Goal: Task Accomplishment & Management: Manage account settings

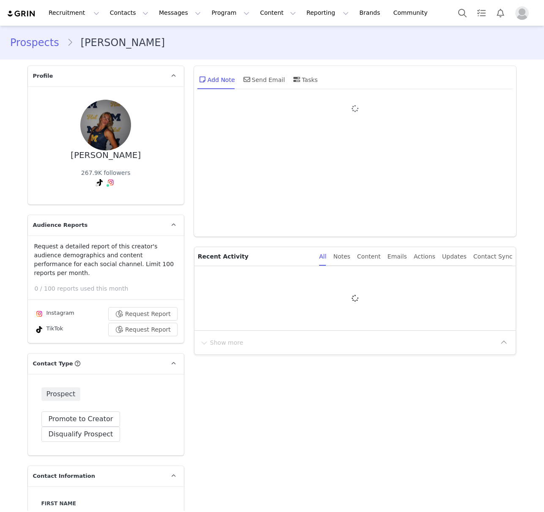
type input "+1 ([GEOGRAPHIC_DATA])"
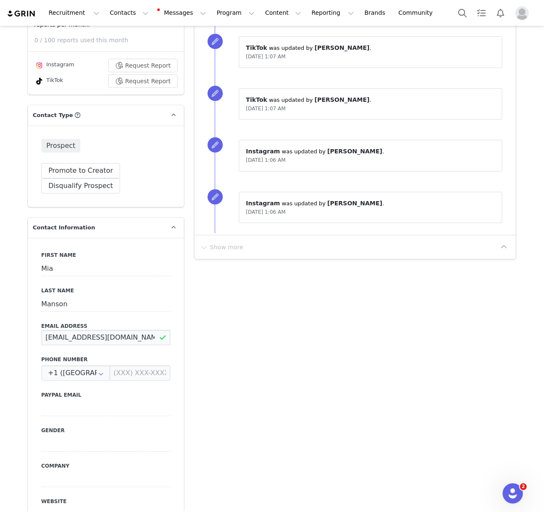
click at [74, 330] on input "mia@outshinetalent.com" at bounding box center [105, 337] width 129 height 15
drag, startPoint x: 74, startPoint y: 329, endPoint x: 1, endPoint y: 310, distance: 75.1
click at [74, 330] on input "mia@outshinetalent.com" at bounding box center [105, 337] width 129 height 15
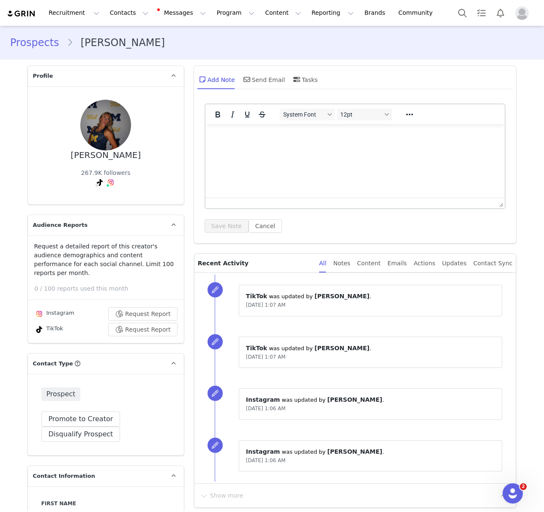
click at [35, 41] on link "Prospects" at bounding box center [38, 42] width 57 height 15
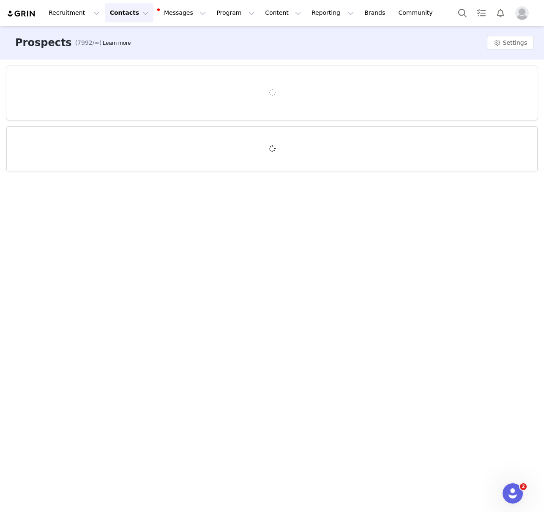
drag, startPoint x: 120, startPoint y: 12, endPoint x: 124, endPoint y: 35, distance: 23.5
click at [120, 13] on button "Contacts Contacts" at bounding box center [129, 12] width 49 height 19
click at [124, 35] on p "Creators" at bounding box center [118, 37] width 25 height 9
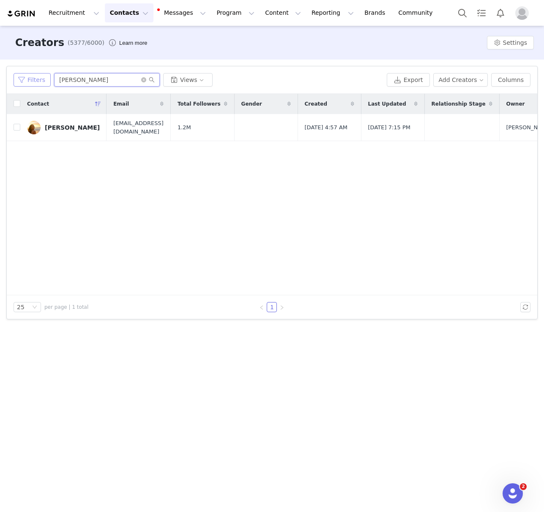
drag, startPoint x: 85, startPoint y: 82, endPoint x: 15, endPoint y: 80, distance: 70.6
click at [14, 80] on div "Filters ava rae Views" at bounding box center [199, 80] width 370 height 14
paste input "x White Fox: Hoodie Campaign - October 2025"
type input "x White Fox: Hoodie Campaign - October 2025"
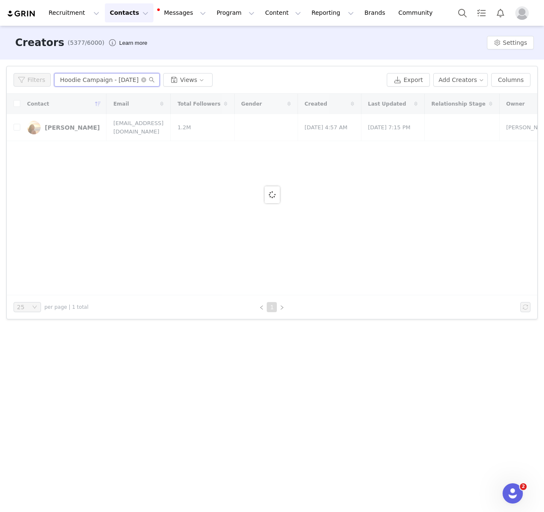
click at [74, 79] on input "x White Fox: Hoodie Campaign - October 2025" at bounding box center [107, 80] width 106 height 14
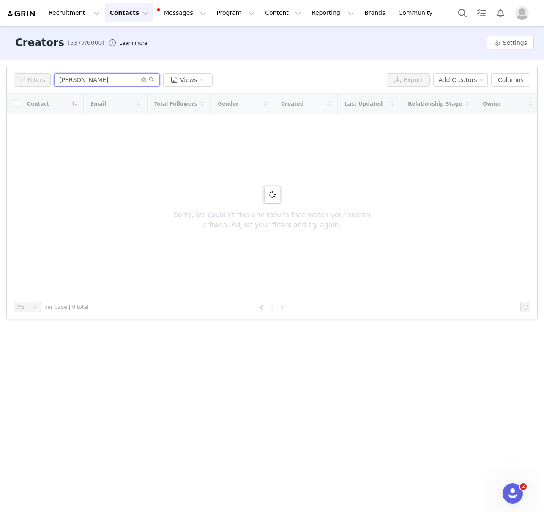
type input "[PERSON_NAME]"
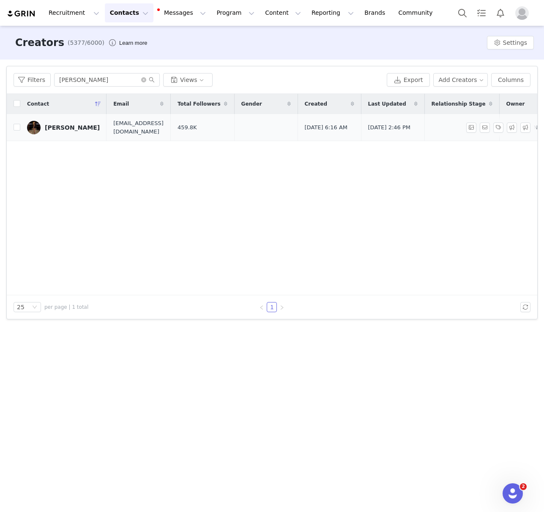
drag, startPoint x: 68, startPoint y: 122, endPoint x: 88, endPoint y: 187, distance: 67.5
click at [69, 122] on link "[PERSON_NAME]" at bounding box center [63, 128] width 73 height 14
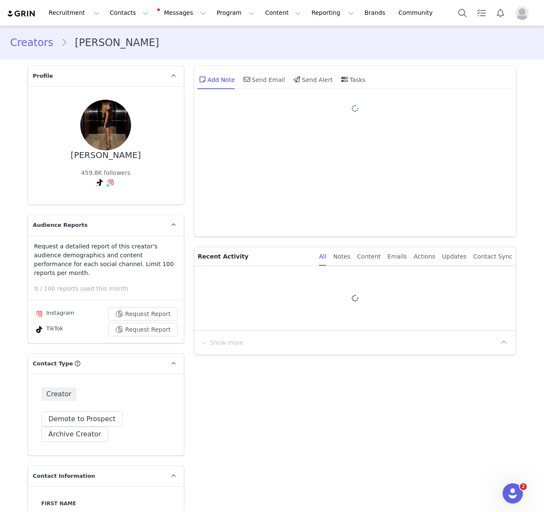
type input "+1 ([GEOGRAPHIC_DATA])"
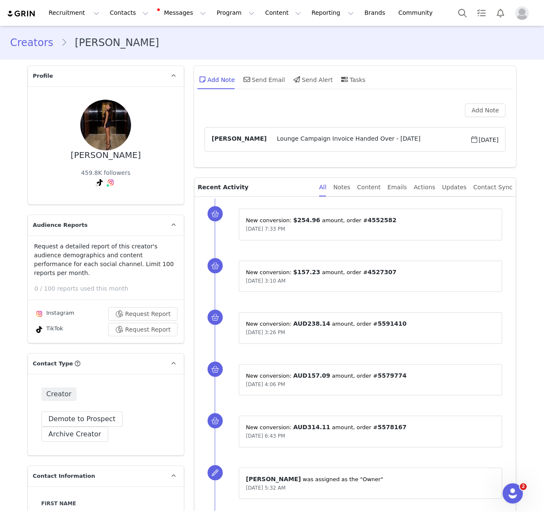
drag, startPoint x: 93, startPoint y: 158, endPoint x: 65, endPoint y: 158, distance: 27.0
click at [65, 158] on div "Serena Thompson 459.8K followers" at bounding box center [105, 145] width 129 height 91
copy div "[PERSON_NAME]"
drag, startPoint x: 29, startPoint y: 43, endPoint x: 102, endPoint y: 4, distance: 83.1
click at [29, 43] on link "Creators" at bounding box center [35, 42] width 51 height 15
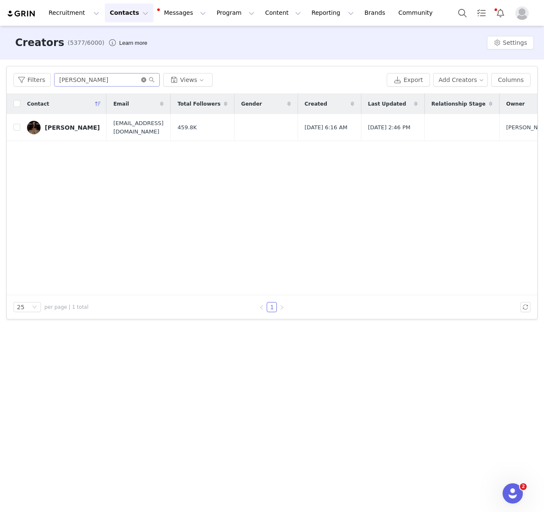
click at [144, 82] on span at bounding box center [148, 80] width 14 height 6
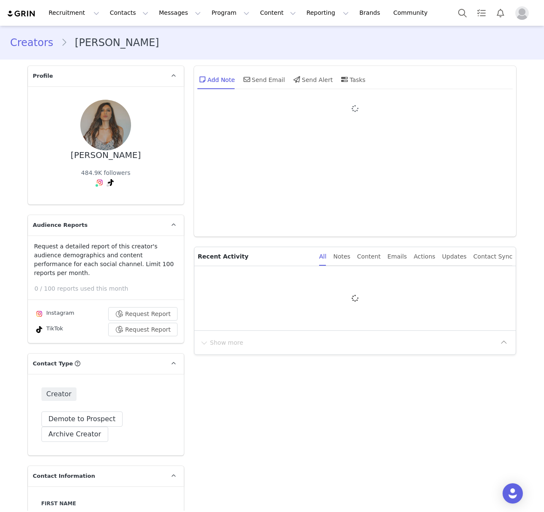
type input "+1 ([GEOGRAPHIC_DATA])"
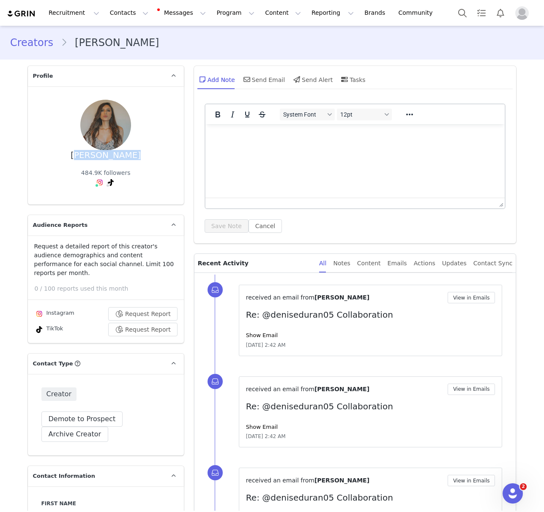
drag, startPoint x: 115, startPoint y: 110, endPoint x: 3, endPoint y: 174, distance: 128.3
click at [75, 111] on div "Denise Duran 484.9K followers" at bounding box center [105, 145] width 129 height 91
copy div "Denise Duran"
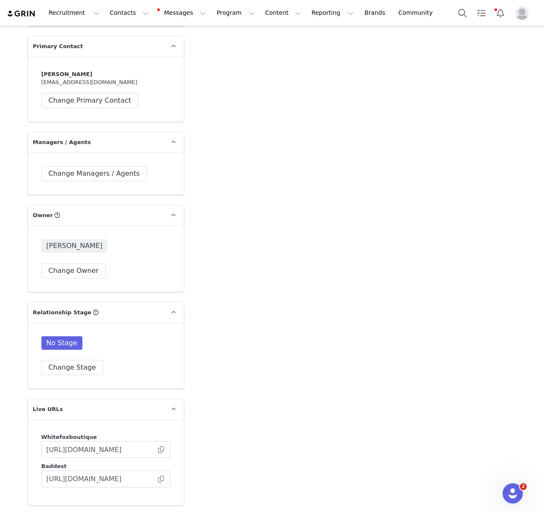
scroll to position [1324, 0]
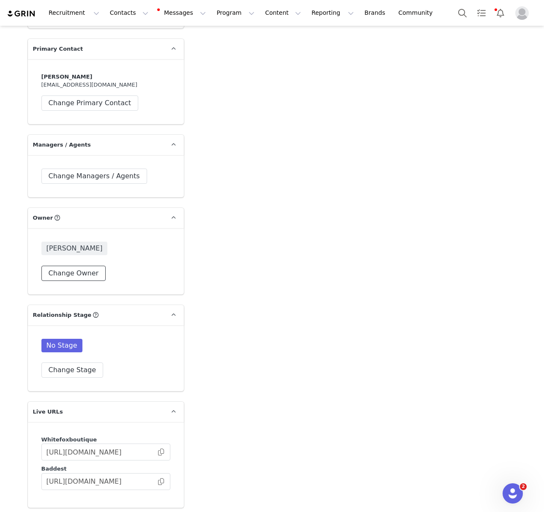
click at [76, 266] on button "Change Owner" at bounding box center [73, 273] width 65 height 15
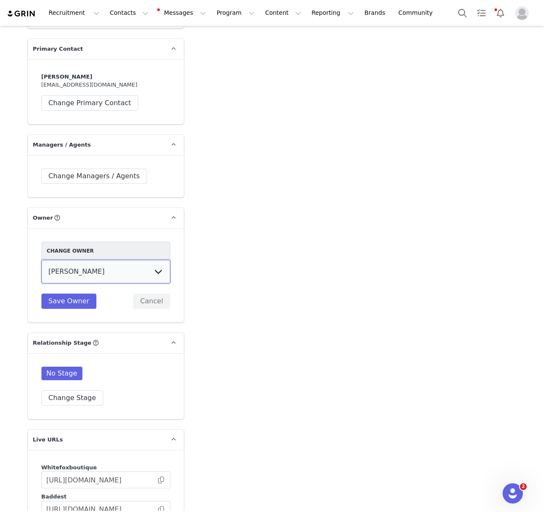
click at [93, 260] on select "Tina Innes Jaz Yap Tiana McLennan Grace Khamis Tyra Mcrae Bridget Paul Tash Kav…" at bounding box center [105, 272] width 129 height 24
select select "390c397c-64a9-4aaa-8152-37e56c72a958"
click at [71, 294] on button "Save Owner" at bounding box center [68, 301] width 55 height 15
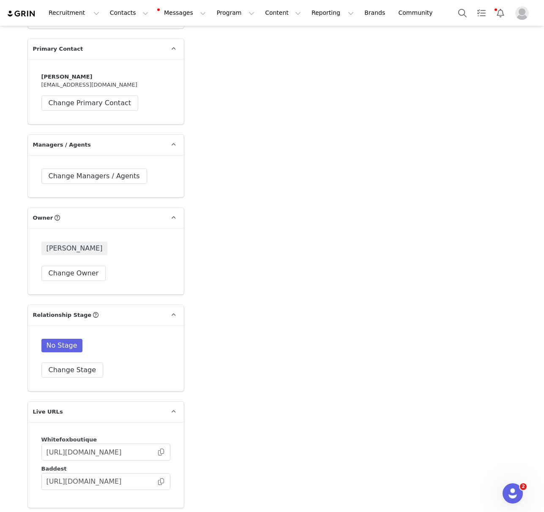
scroll to position [1076, 0]
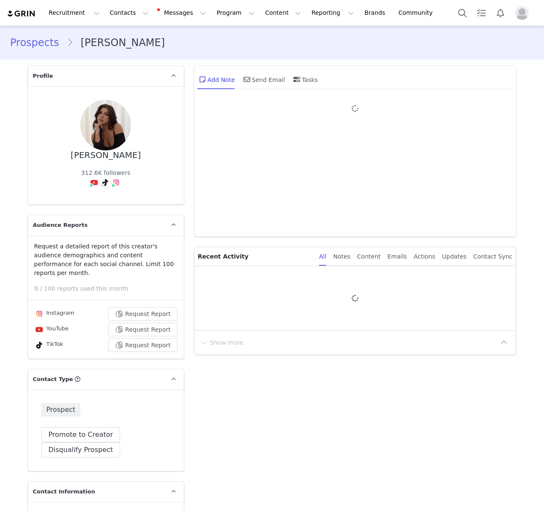
type input "+1 ([GEOGRAPHIC_DATA])"
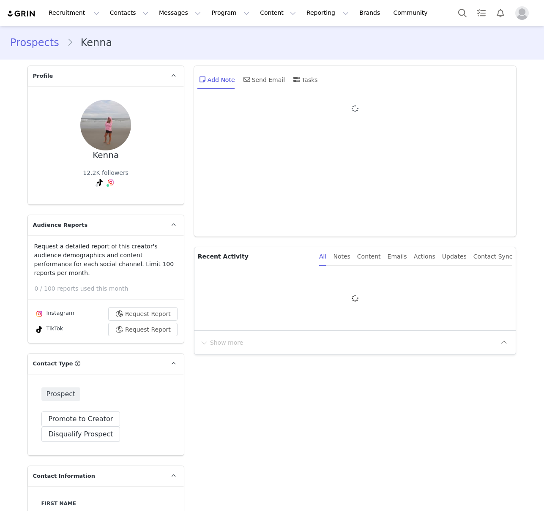
type input "+1 ([GEOGRAPHIC_DATA])"
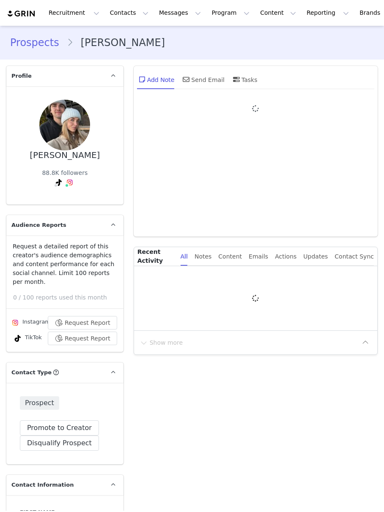
type input "+1 ([GEOGRAPHIC_DATA])"
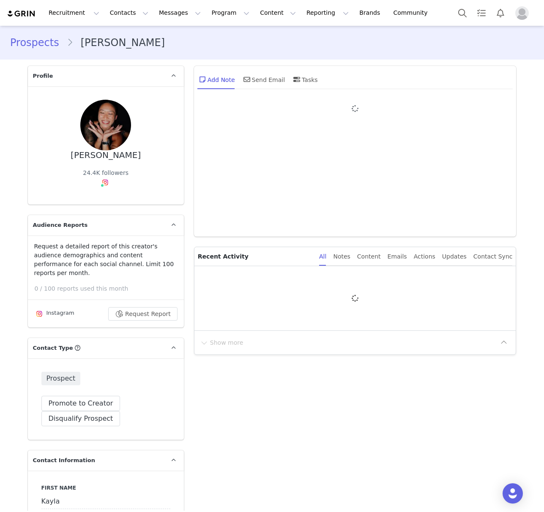
type input "+1 ([GEOGRAPHIC_DATA])"
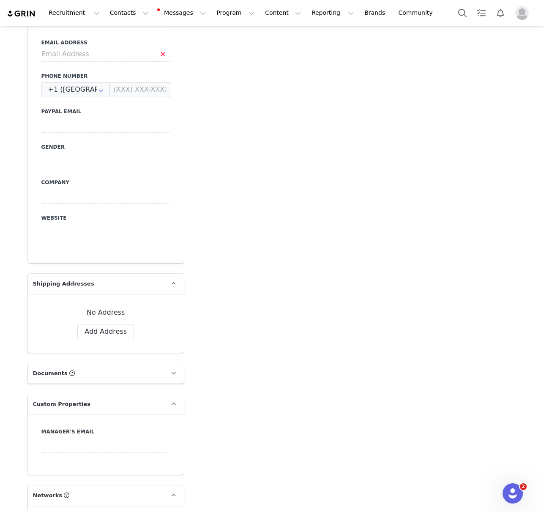
scroll to position [522, 0]
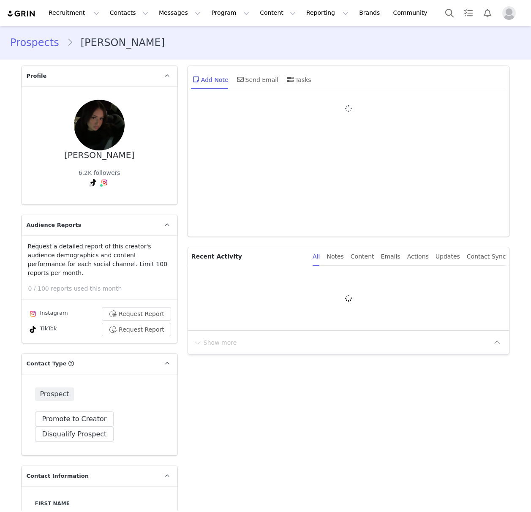
type input "+1 ([GEOGRAPHIC_DATA])"
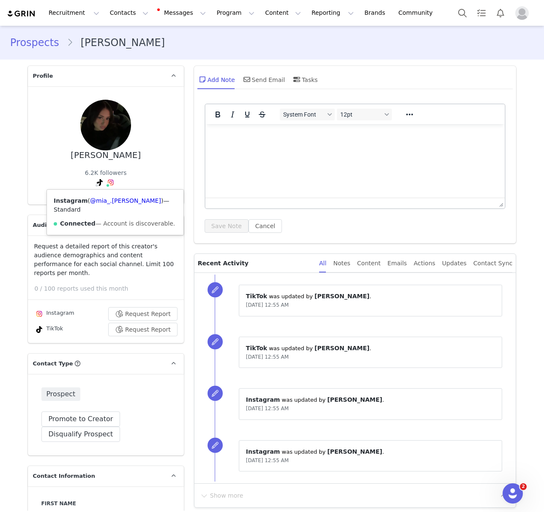
drag, startPoint x: 109, startPoint y: 182, endPoint x: 109, endPoint y: 208, distance: 25.8
click at [109, 182] on img at bounding box center [110, 182] width 7 height 7
click at [110, 200] on link "@mia_.[PERSON_NAME]" at bounding box center [125, 200] width 71 height 7
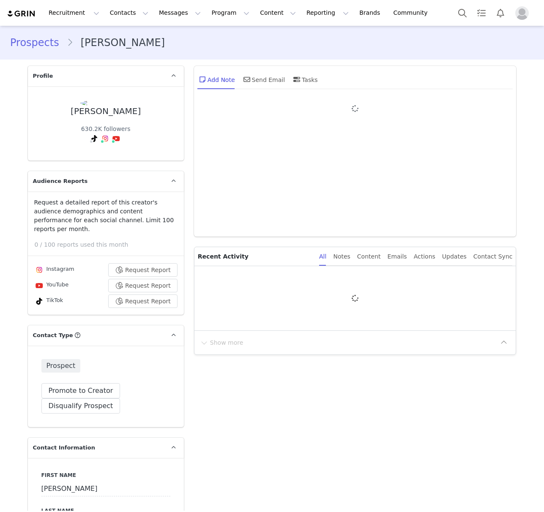
type input "+1 ([GEOGRAPHIC_DATA])"
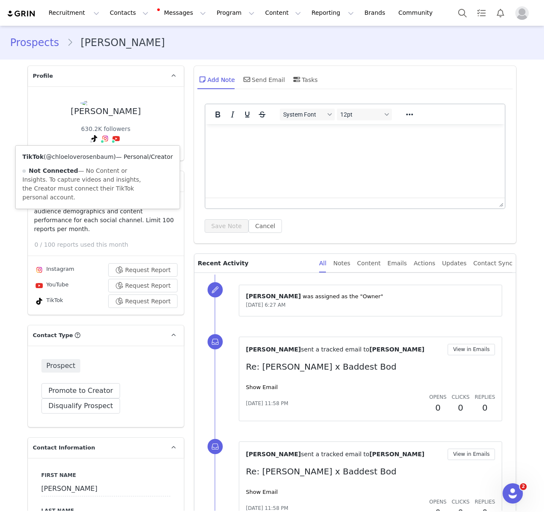
click at [82, 156] on link "@chloeloverosenbaum" at bounding box center [80, 156] width 68 height 7
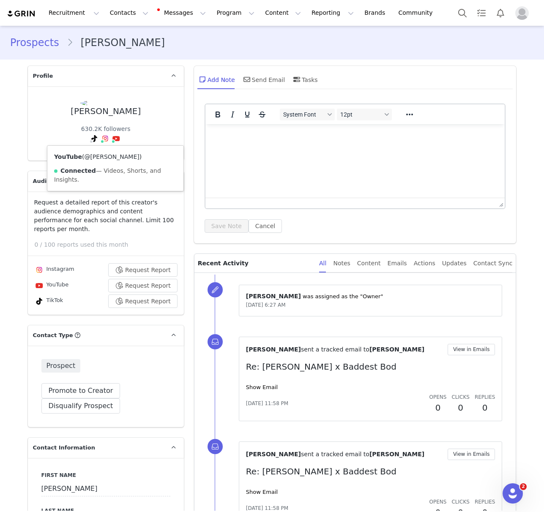
click at [104, 159] on link "@Chloe Rosenbaum" at bounding box center [111, 156] width 55 height 7
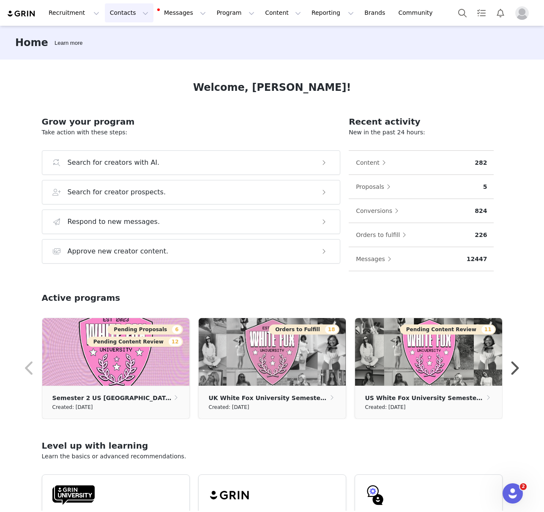
click at [131, 11] on button "Contacts Contacts" at bounding box center [129, 12] width 49 height 19
drag, startPoint x: 127, startPoint y: 40, endPoint x: 131, endPoint y: 58, distance: 18.1
click at [127, 40] on p "Creators" at bounding box center [118, 37] width 25 height 9
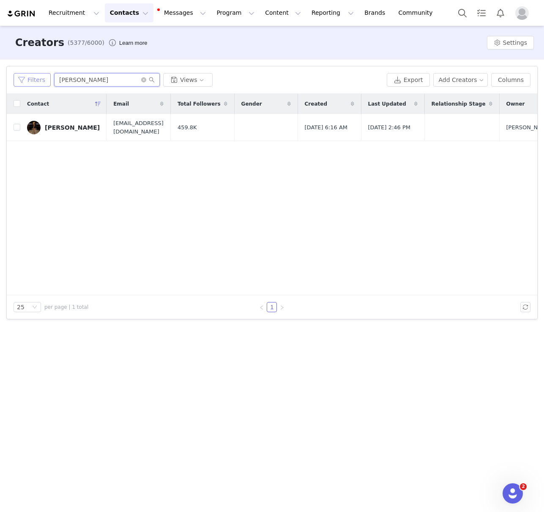
drag, startPoint x: 105, startPoint y: 82, endPoint x: 41, endPoint y: 79, distance: 64.7
click at [41, 78] on div "Filters [PERSON_NAME] Views" at bounding box center [199, 80] width 370 height 14
paste input "[PERSON_NAME]"
type input "[PERSON_NAME]"
click at [62, 125] on div "[PERSON_NAME]" at bounding box center [72, 127] width 55 height 7
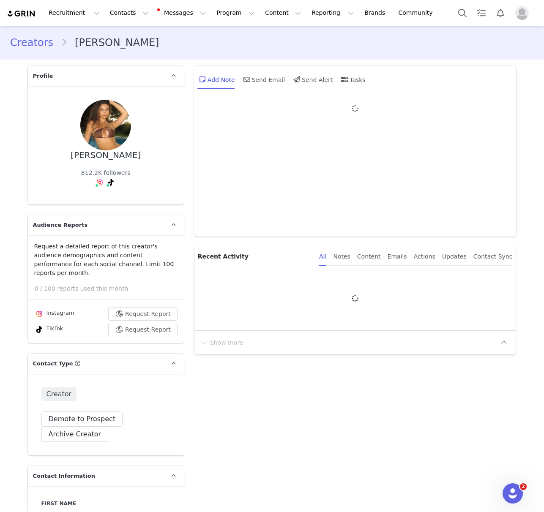
type input "+1 ([GEOGRAPHIC_DATA])"
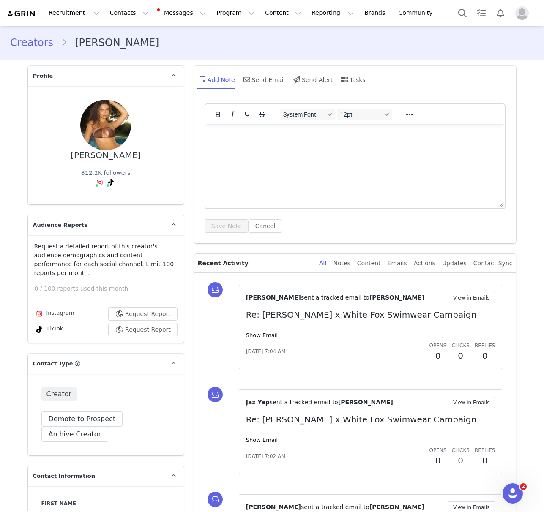
click at [241, 147] on html at bounding box center [355, 135] width 300 height 23
click at [244, 147] on html at bounding box center [355, 135] width 300 height 23
click at [220, 223] on button "Save Note" at bounding box center [226, 226] width 44 height 14
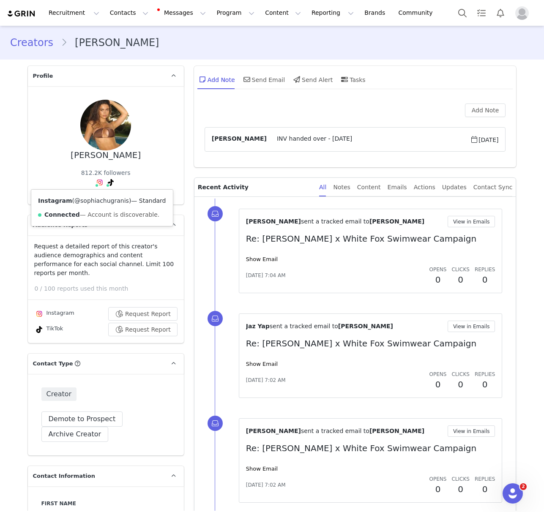
click at [96, 197] on link "@sophiachugranis" at bounding box center [101, 200] width 54 height 7
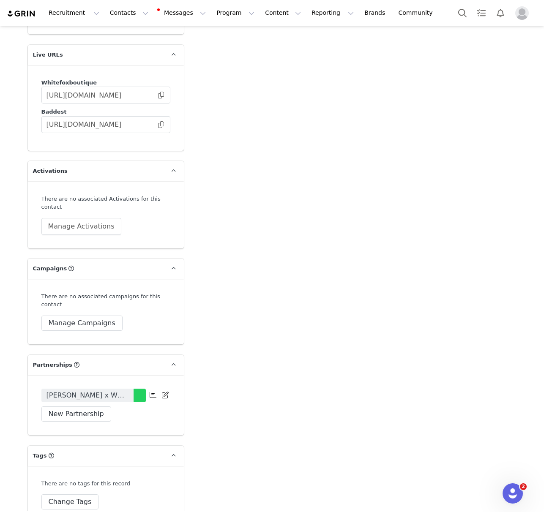
scroll to position [1756, 0]
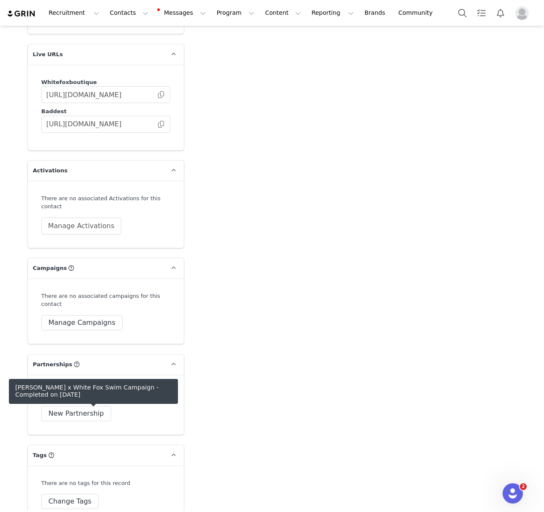
drag, startPoint x: 90, startPoint y: 417, endPoint x: 178, endPoint y: 280, distance: 161.9
click at [90, 400] on span "[PERSON_NAME] x White Fox Swim Campaign" at bounding box center [87, 395] width 82 height 10
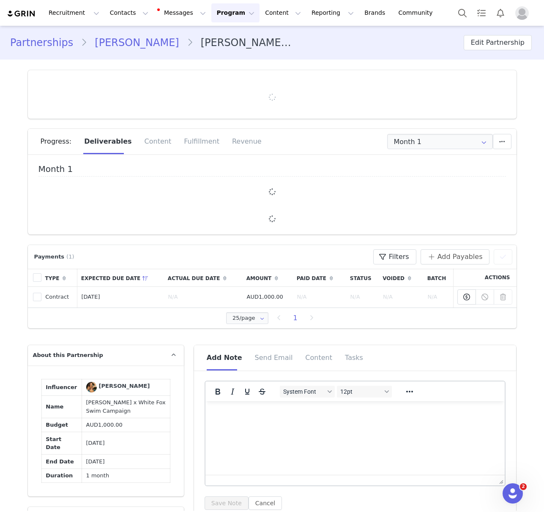
type input "+1 ([GEOGRAPHIC_DATA])"
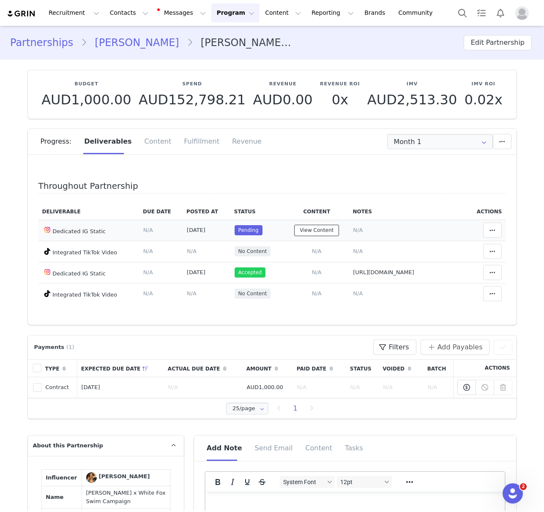
click at [316, 227] on button "View Content" at bounding box center [316, 230] width 45 height 11
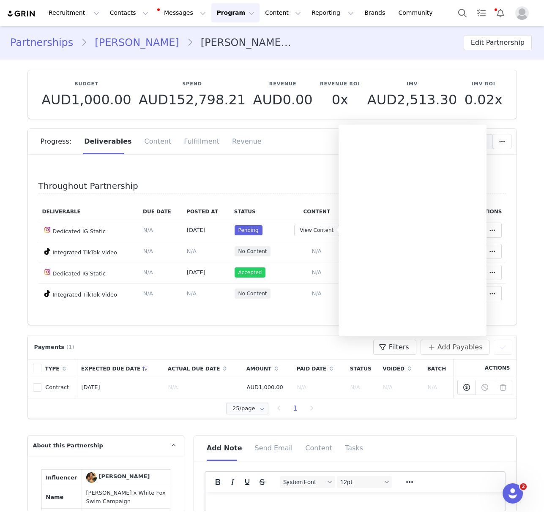
drag, startPoint x: 313, startPoint y: 210, endPoint x: 338, endPoint y: 212, distance: 24.6
click at [313, 210] on th "Content" at bounding box center [316, 212] width 65 height 16
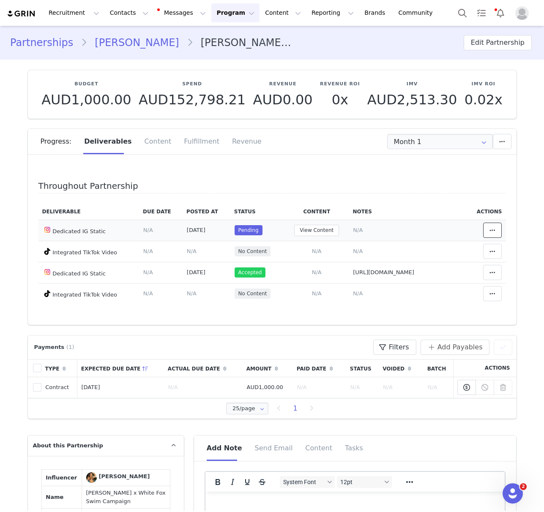
drag, startPoint x: 485, startPoint y: 229, endPoint x: 458, endPoint y: 204, distance: 37.1
click at [485, 229] on button at bounding box center [492, 230] width 19 height 15
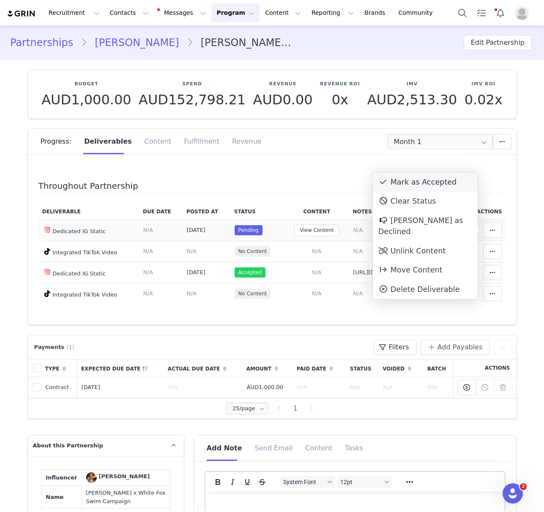
click at [409, 183] on div "Mark as Accepted" at bounding box center [425, 181] width 105 height 19
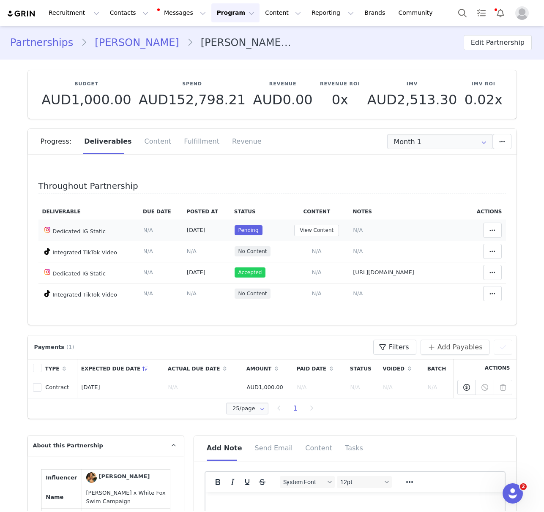
click at [133, 45] on link "[PERSON_NAME]" at bounding box center [136, 42] width 99 height 15
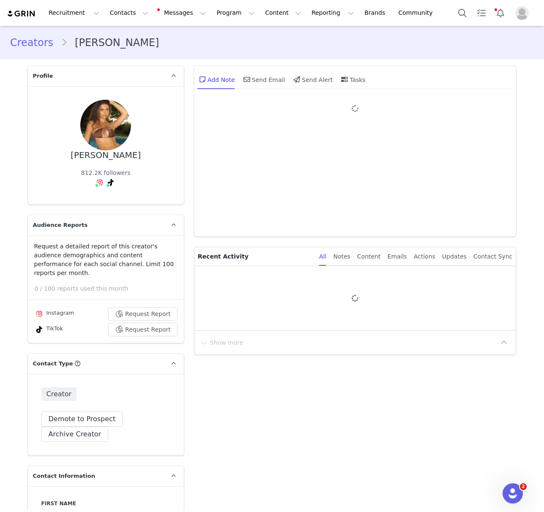
type input "+1 ([GEOGRAPHIC_DATA])"
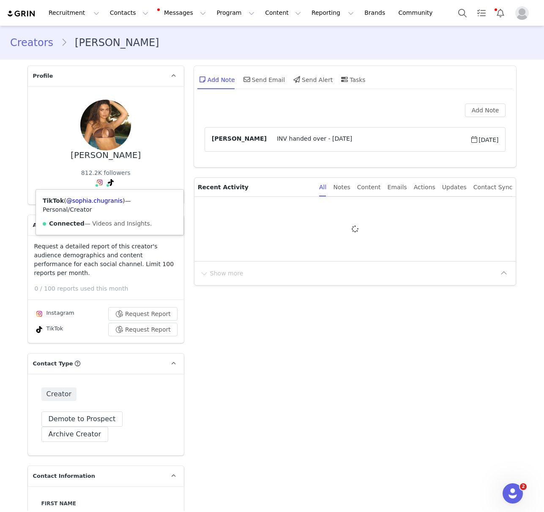
click at [110, 184] on icon at bounding box center [111, 182] width 6 height 7
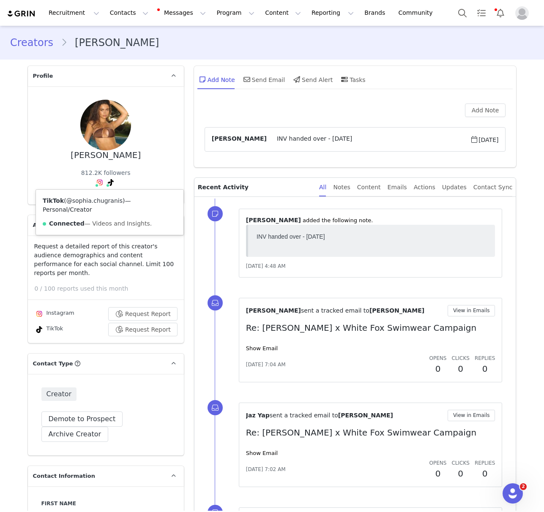
click at [104, 200] on link "@sophia.chugranis" at bounding box center [94, 200] width 56 height 7
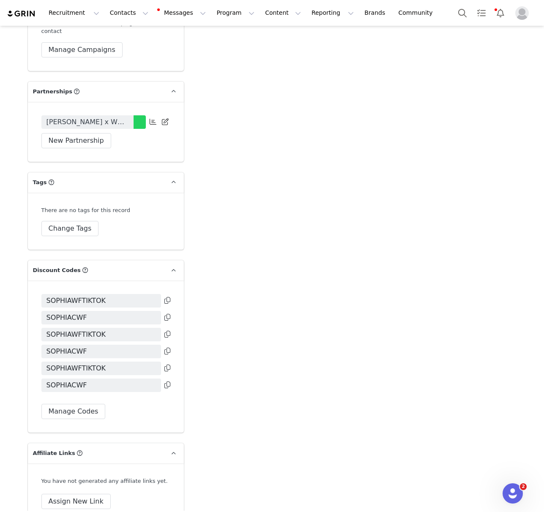
scroll to position [1980, 0]
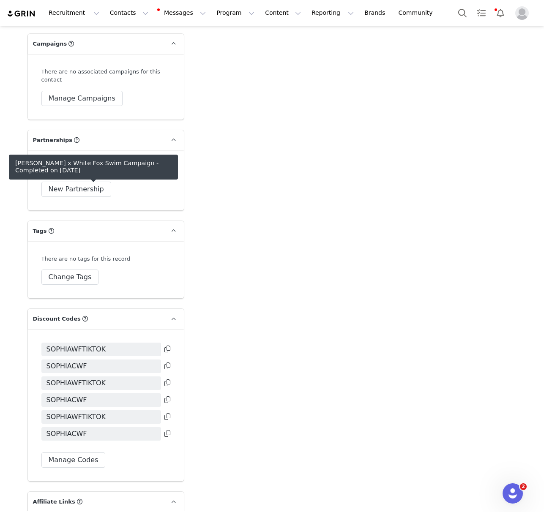
click at [105, 176] on span "[PERSON_NAME] x White Fox Swim Campaign" at bounding box center [87, 171] width 82 height 10
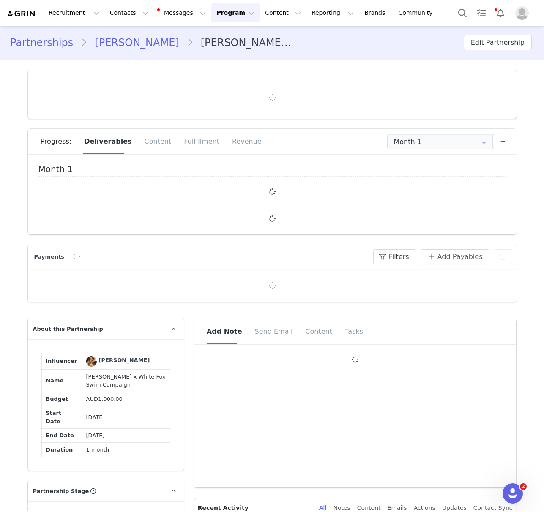
type input "+1 ([GEOGRAPHIC_DATA])"
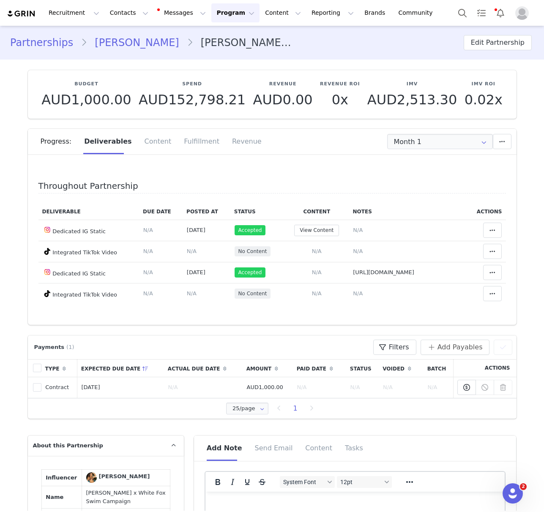
click at [120, 44] on link "[PERSON_NAME]" at bounding box center [136, 42] width 99 height 15
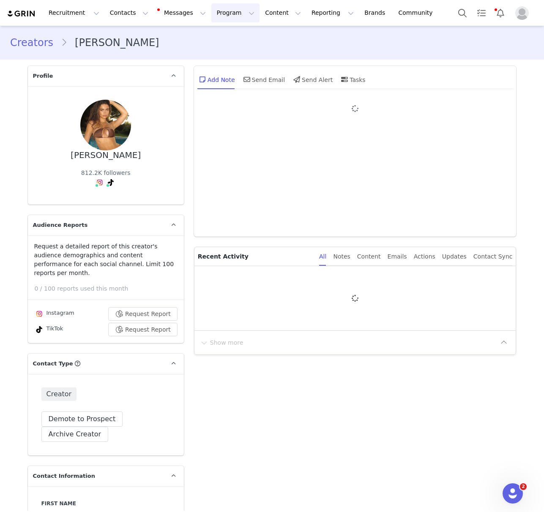
type input "+1 ([GEOGRAPHIC_DATA])"
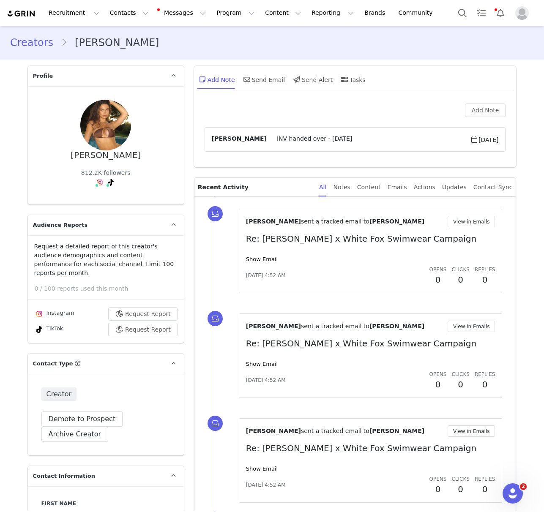
click at [30, 47] on link "Creators" at bounding box center [35, 42] width 51 height 15
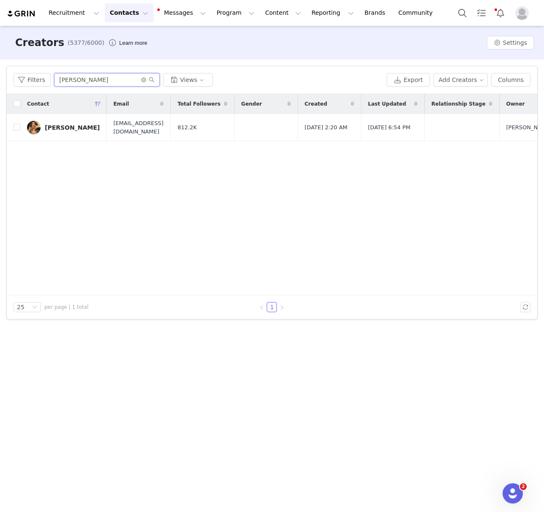
click at [108, 79] on input "[PERSON_NAME]" at bounding box center [107, 80] width 106 height 14
paste input "[PERSON_NAME]"
type input "[PERSON_NAME]"
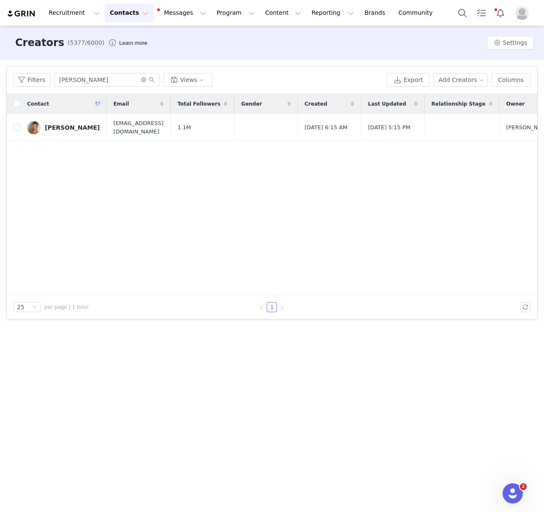
click at [62, 130] on div "[PERSON_NAME]" at bounding box center [72, 127] width 55 height 7
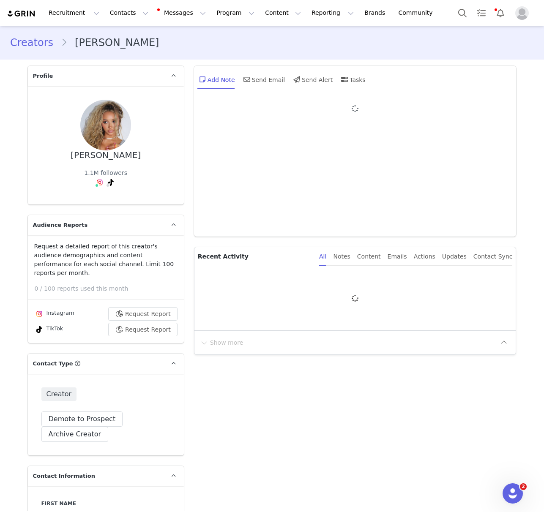
type input "+1 ([GEOGRAPHIC_DATA])"
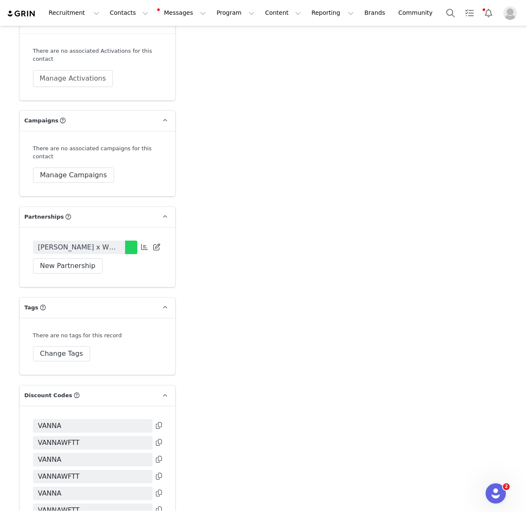
scroll to position [1807, 0]
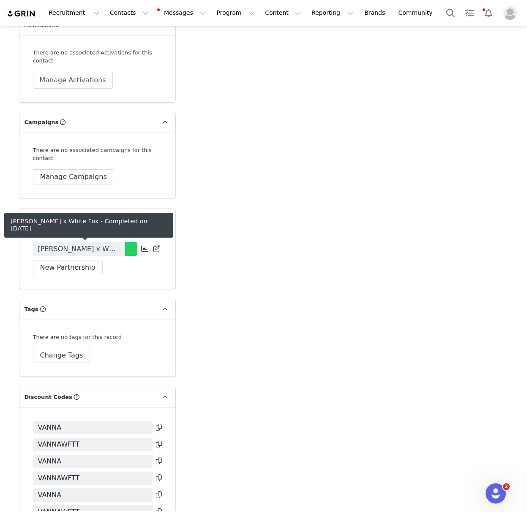
click at [101, 249] on span "[PERSON_NAME] x White Fox" at bounding box center [79, 249] width 82 height 10
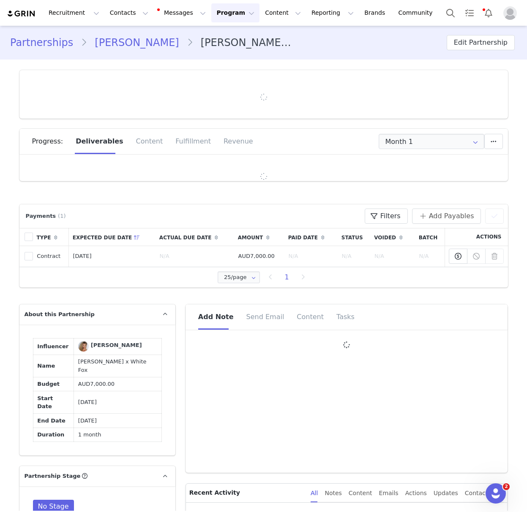
type input "+1 ([GEOGRAPHIC_DATA])"
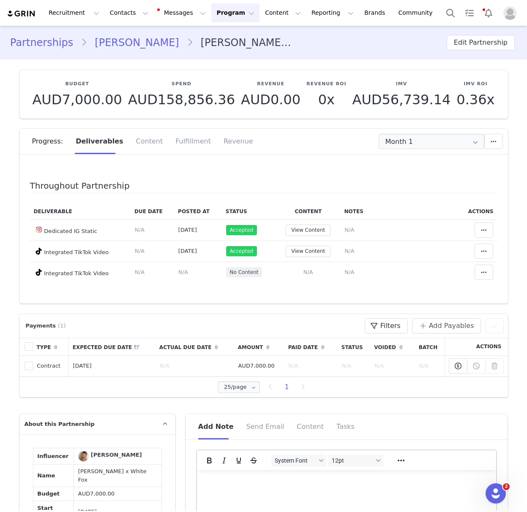
click at [128, 38] on link "[PERSON_NAME]" at bounding box center [136, 42] width 99 height 15
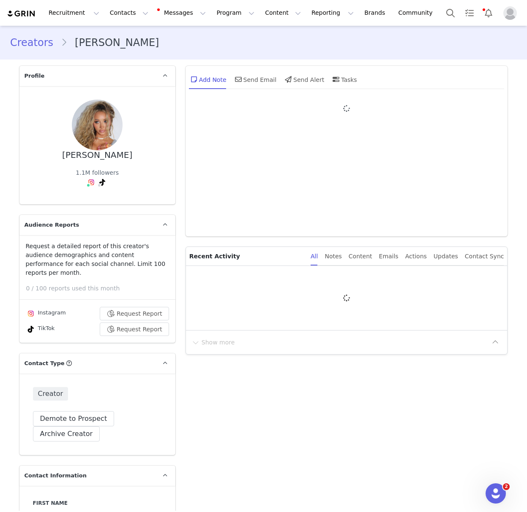
type input "+1 ([GEOGRAPHIC_DATA])"
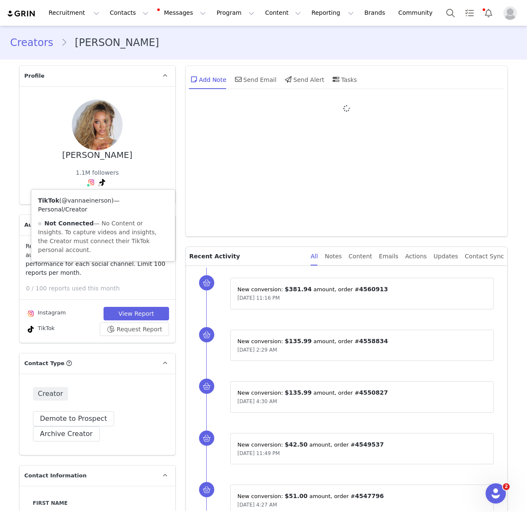
click at [103, 182] on icon at bounding box center [102, 182] width 6 height 7
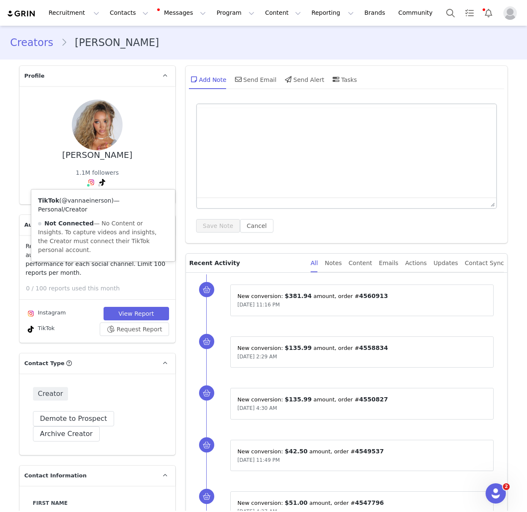
click at [95, 200] on link "@vannaeinerson" at bounding box center [87, 200] width 50 height 7
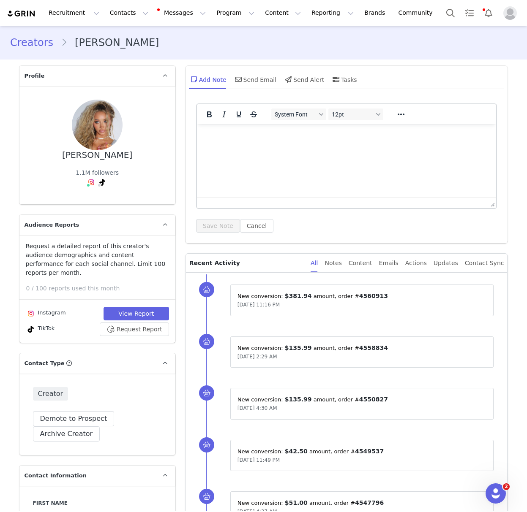
click at [43, 43] on link "Creators" at bounding box center [35, 42] width 51 height 15
